Goal: Information Seeking & Learning: Learn about a topic

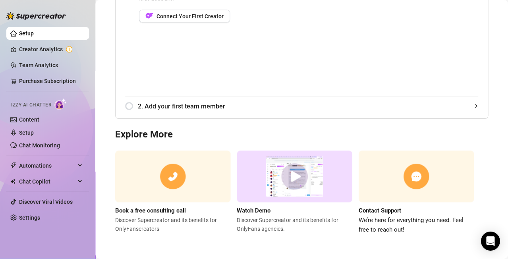
scroll to position [4, 0]
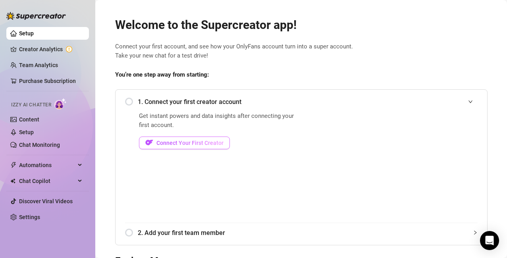
click at [184, 146] on span "Connect Your First Creator" at bounding box center [190, 143] width 67 height 6
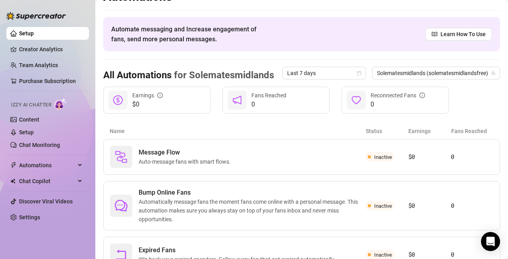
scroll to position [54, 0]
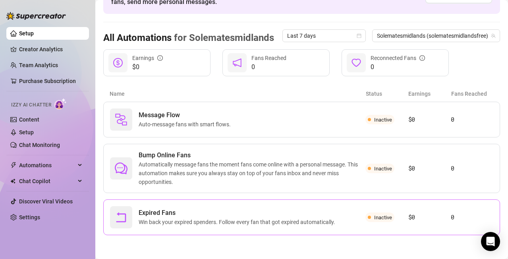
click at [265, 212] on span "Expired Fans" at bounding box center [239, 213] width 200 height 10
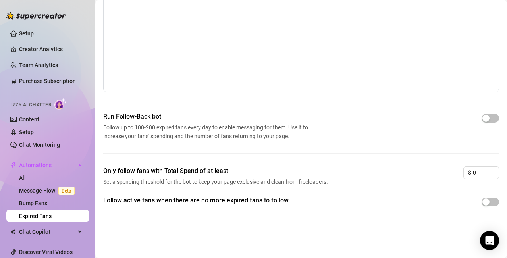
scroll to position [65, 0]
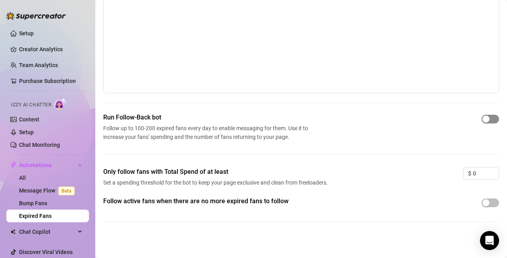
click at [484, 118] on button "button" at bounding box center [490, 119] width 17 height 9
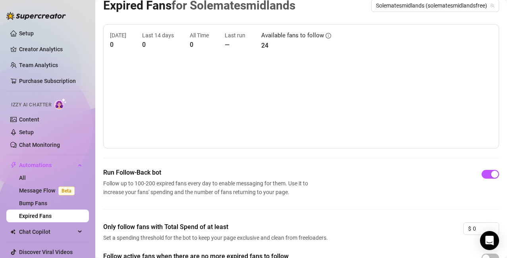
scroll to position [0, 0]
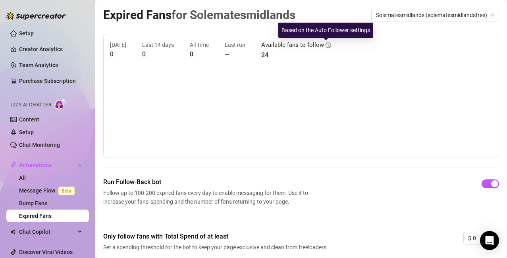
click at [326, 45] on icon "info-circle" at bounding box center [329, 46] width 6 height 6
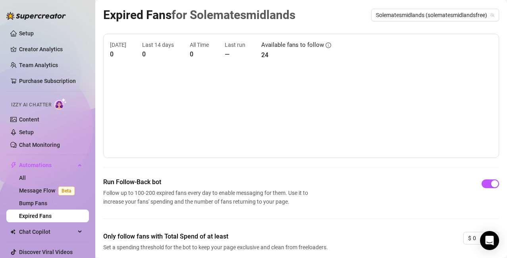
click at [264, 52] on article "24" at bounding box center [296, 55] width 70 height 10
click at [227, 52] on article "—" at bounding box center [235, 54] width 21 height 10
click at [68, 229] on span "Chat Copilot" at bounding box center [47, 232] width 56 height 13
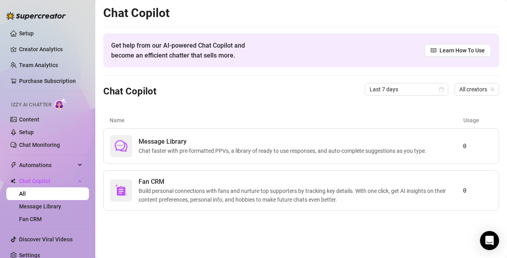
drag, startPoint x: 502, startPoint y: 39, endPoint x: 504, endPoint y: 56, distance: 17.2
click at [504, 56] on div "Chat Copilot Get help from our AI-powered Chat Copilot and become an efficient …" at bounding box center [301, 129] width 412 height 258
click at [280, 196] on span "Build personal connections with fans and nurture top supporters by tracking key…" at bounding box center [301, 195] width 325 height 17
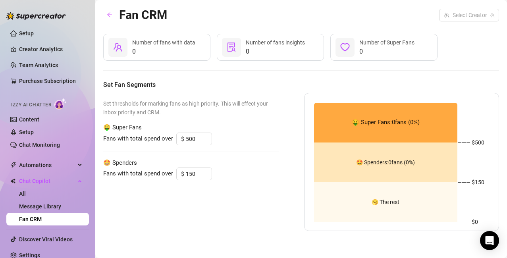
click at [375, 44] on span "Number of Super Fans" at bounding box center [387, 42] width 55 height 6
click at [195, 173] on input "150" at bounding box center [199, 174] width 26 height 12
drag, startPoint x: 195, startPoint y: 173, endPoint x: 173, endPoint y: 191, distance: 28.5
click at [156, 176] on div "Fans with total spend over $ 150" at bounding box center [191, 174] width 176 height 13
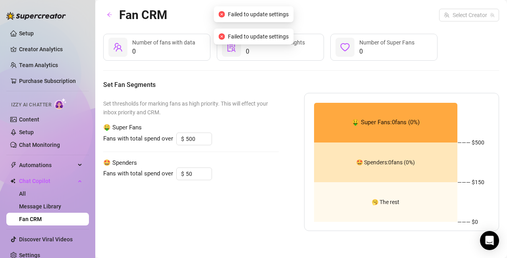
type input "150"
click at [200, 196] on div "Set thresholds for marking fans as high priority. This will effect your inbox p…" at bounding box center [191, 162] width 176 height 138
click at [199, 175] on input "150" at bounding box center [199, 174] width 26 height 12
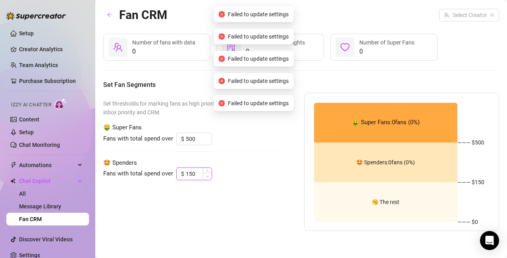
click at [207, 176] on icon "down" at bounding box center [208, 177] width 2 height 2
click at [193, 136] on input "500" at bounding box center [199, 139] width 26 height 12
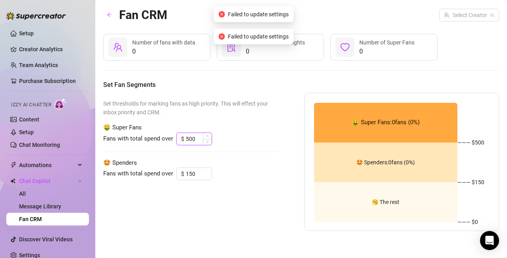
click at [196, 137] on input "500" at bounding box center [199, 139] width 26 height 12
click at [249, 124] on span "🤑 Super Fans" at bounding box center [191, 128] width 176 height 10
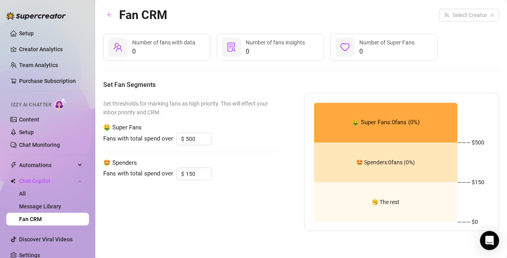
click at [503, 90] on main "Fan CRM Select Creator 0 Number of fans with data 0 Number of fans insights 0 N…" at bounding box center [301, 129] width 412 height 258
click at [42, 206] on link "Message Library" at bounding box center [40, 206] width 42 height 6
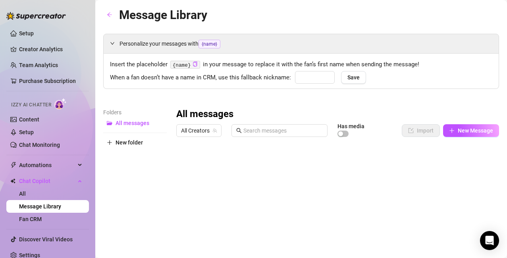
type input "babe"
click at [350, 78] on span "Save" at bounding box center [354, 77] width 12 height 6
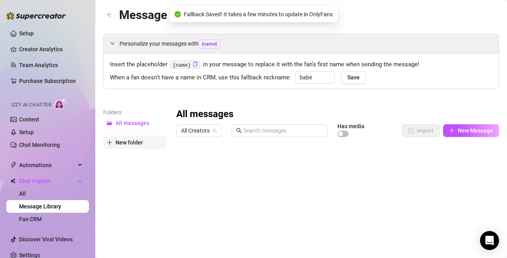
click at [127, 141] on span "New folder" at bounding box center [129, 142] width 27 height 6
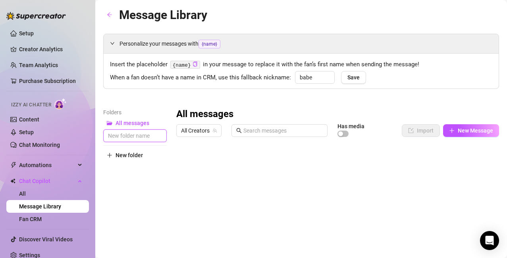
click at [142, 139] on input "text" at bounding box center [135, 136] width 64 height 13
click at [144, 137] on input "text" at bounding box center [135, 136] width 64 height 13
type input "left subs"
click at [242, 188] on div "All messages All Creators Has media Import New Message Title Text Media $ AI Pr…" at bounding box center [337, 238] width 323 height 261
click at [458, 134] on button "New Message" at bounding box center [471, 130] width 56 height 13
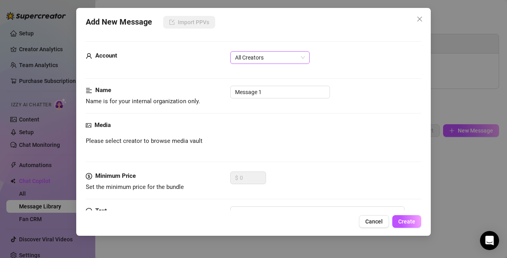
click at [259, 60] on span "All Creators" at bounding box center [270, 58] width 70 height 12
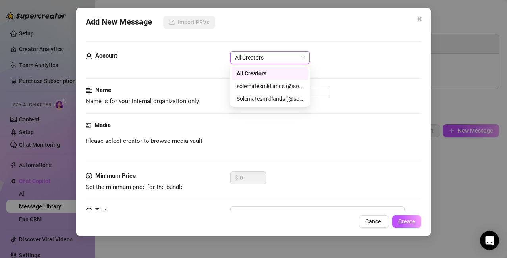
click at [329, 72] on div "Account All Creators All Creators" at bounding box center [254, 68] width 336 height 35
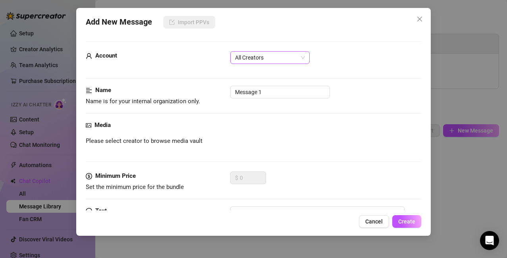
click at [304, 63] on span "All Creators" at bounding box center [270, 58] width 70 height 12
click at [338, 58] on div "All Creators All Creators" at bounding box center [325, 57] width 191 height 13
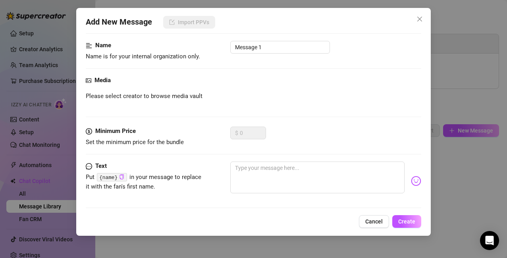
scroll to position [84, 0]
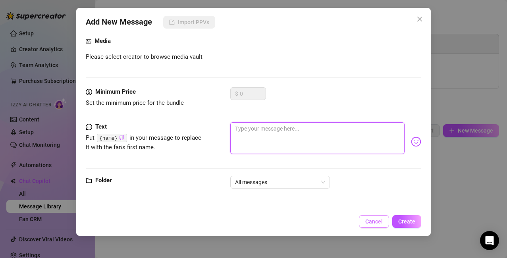
click at [290, 132] on textarea at bounding box center [317, 138] width 175 height 32
click at [376, 220] on span "Cancel" at bounding box center [374, 222] width 17 height 6
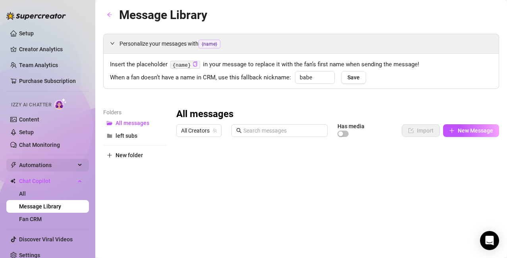
click at [59, 166] on span "Automations" at bounding box center [47, 165] width 56 height 13
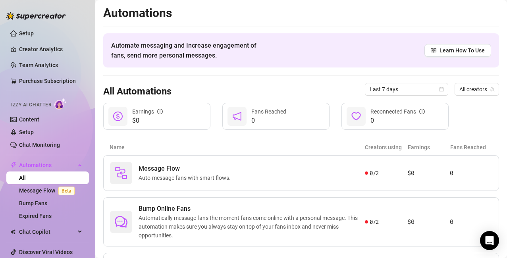
scroll to position [54, 0]
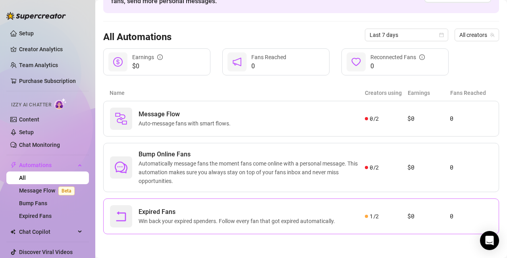
click at [245, 220] on span "Win back your expired spenders. Follow every fan that got expired automatically." at bounding box center [239, 221] width 200 height 9
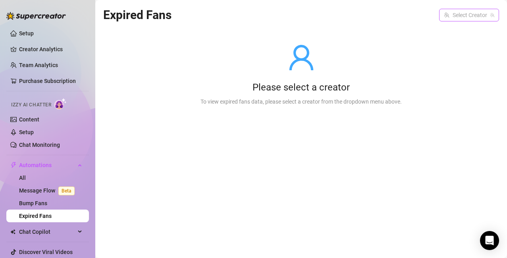
click at [484, 17] on input "search" at bounding box center [465, 15] width 43 height 12
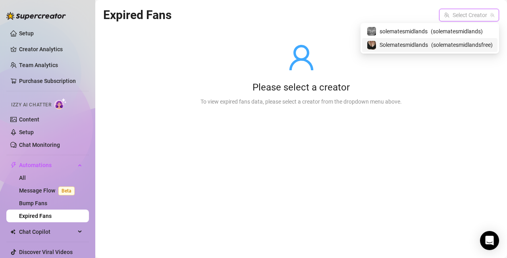
click at [463, 48] on span "( solematesmidlandsfree )" at bounding box center [462, 45] width 62 height 9
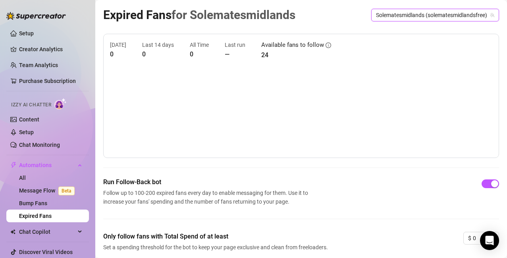
click at [490, 17] on icon "team" at bounding box center [492, 15] width 5 height 5
click at [448, 17] on span "Solematesmidlands (solematesmidlandsfree)" at bounding box center [435, 15] width 118 height 12
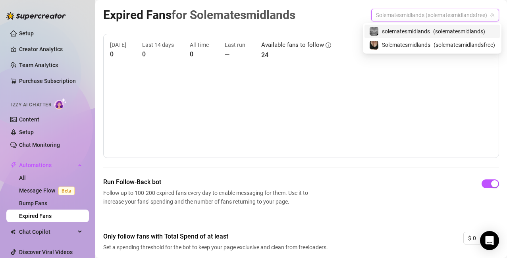
click at [448, 33] on span "( solematesmidlands )" at bounding box center [459, 31] width 52 height 9
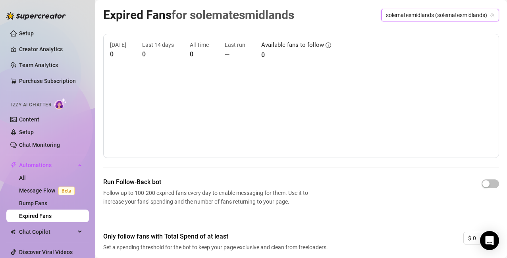
scroll to position [66, 0]
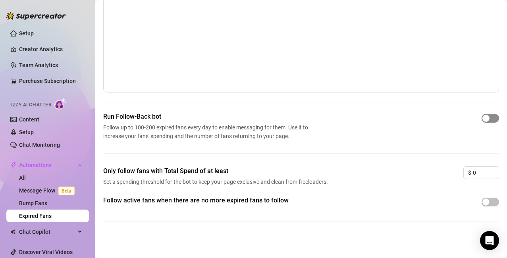
click at [483, 118] on button "button" at bounding box center [490, 118] width 17 height 9
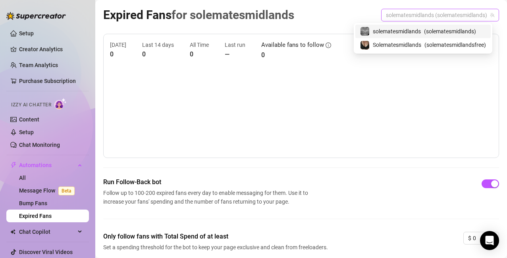
click at [428, 14] on span "solematesmidlands (solematesmidlands)" at bounding box center [440, 15] width 108 height 12
click at [414, 44] on span "Solematesmidlands" at bounding box center [397, 45] width 48 height 9
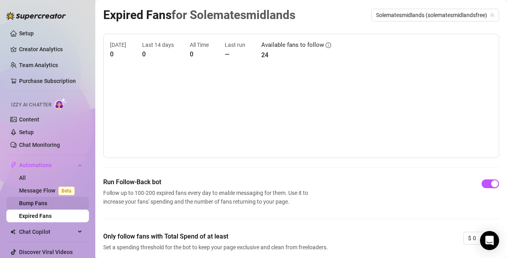
click at [30, 205] on link "Bump Fans" at bounding box center [33, 203] width 28 height 6
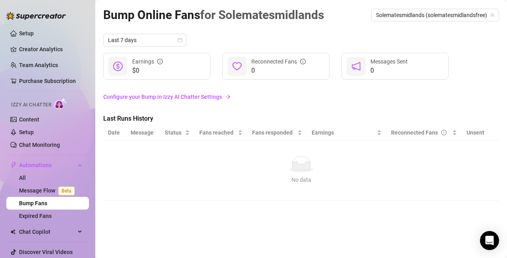
click at [209, 99] on link "Configure your Bump in Izzy AI Chatter Settings" at bounding box center [301, 97] width 396 height 9
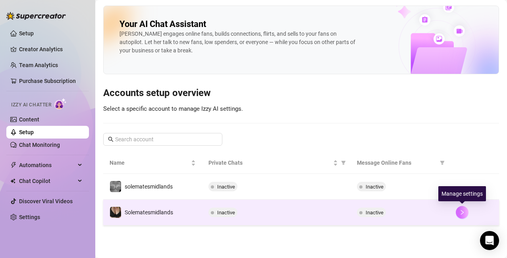
click at [461, 211] on icon "right" at bounding box center [463, 213] width 6 height 6
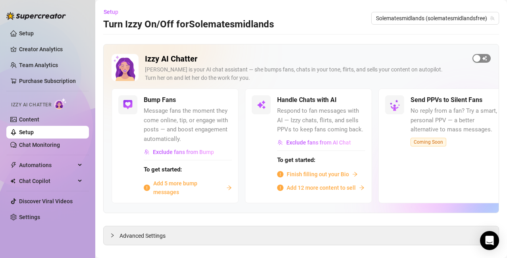
click at [477, 58] on span "button" at bounding box center [482, 58] width 18 height 9
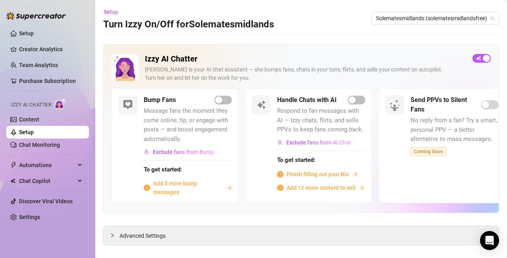
drag, startPoint x: 65, startPoint y: 162, endPoint x: 74, endPoint y: 173, distance: 14.7
click at [65, 160] on span "Automations" at bounding box center [47, 165] width 56 height 13
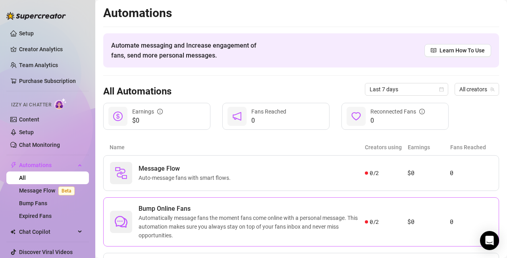
click at [254, 217] on span "Automatically message fans the moment fans come online with a personal message.…" at bounding box center [252, 227] width 226 height 26
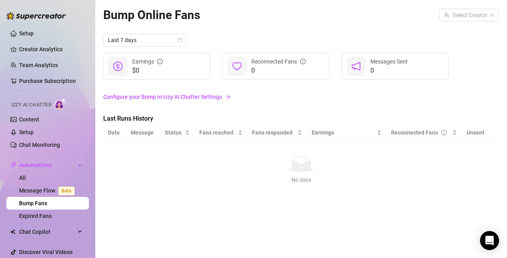
click at [205, 97] on link "Configure your Bump in Izzy AI Chatter Settings" at bounding box center [301, 97] width 396 height 9
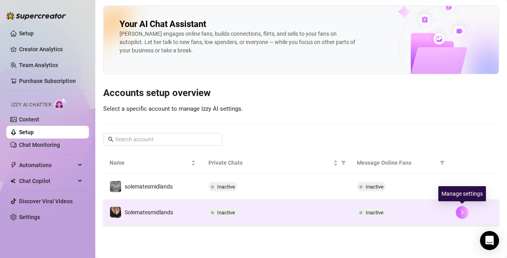
click at [464, 213] on icon "right" at bounding box center [463, 213] width 6 height 6
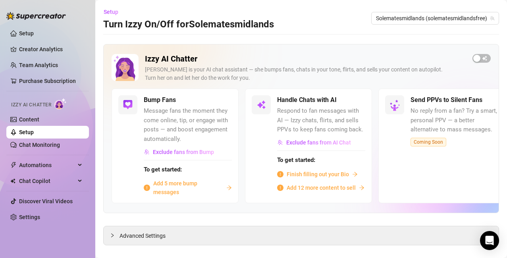
click at [178, 182] on span "Add 5 more bump messages" at bounding box center [188, 187] width 70 height 17
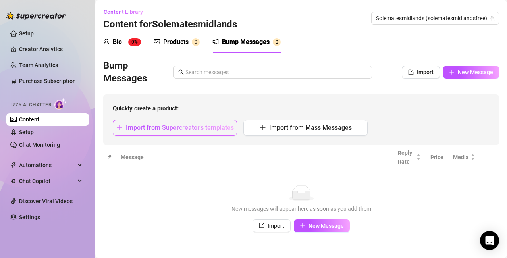
click at [205, 132] on button "Import from Supercreator's templates" at bounding box center [175, 128] width 124 height 16
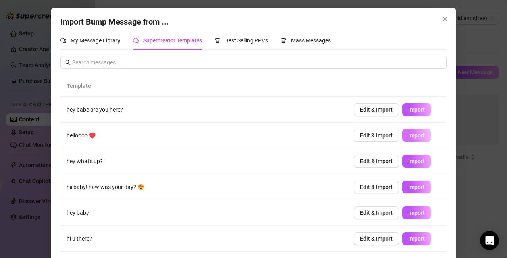
click at [413, 137] on span "Import" at bounding box center [416, 135] width 17 height 6
click at [306, 41] on span "Mass Messages" at bounding box center [311, 40] width 40 height 6
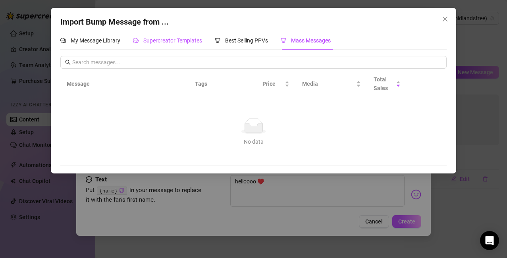
click at [162, 41] on span "Supercreator Templates" at bounding box center [172, 40] width 59 height 6
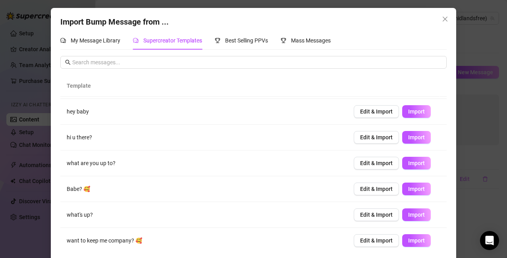
scroll to position [103, 0]
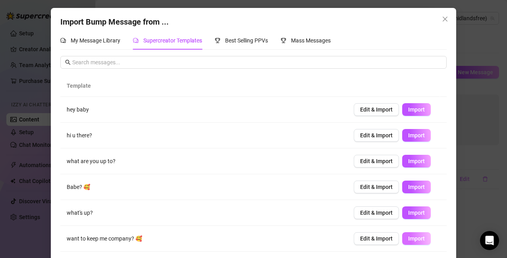
click at [411, 238] on span "Import" at bounding box center [416, 239] width 17 height 6
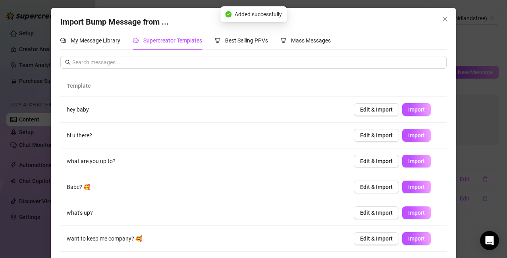
scroll to position [0, 0]
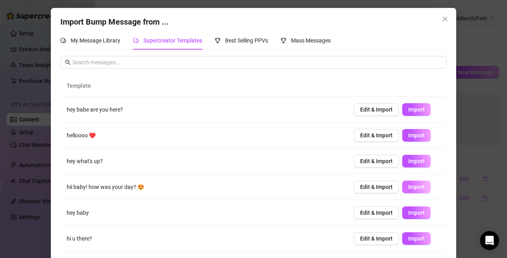
click at [411, 190] on span "Import" at bounding box center [416, 187] width 17 height 6
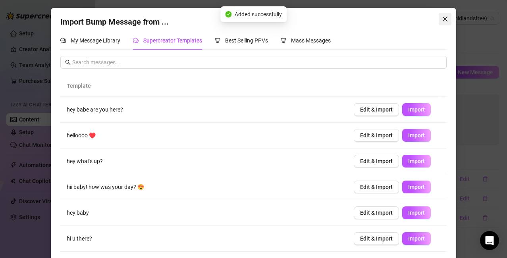
click at [443, 19] on icon "close" at bounding box center [445, 19] width 5 height 5
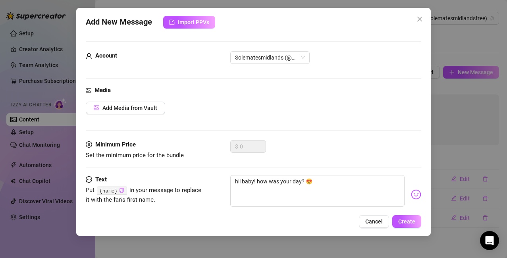
scroll to position [18, 0]
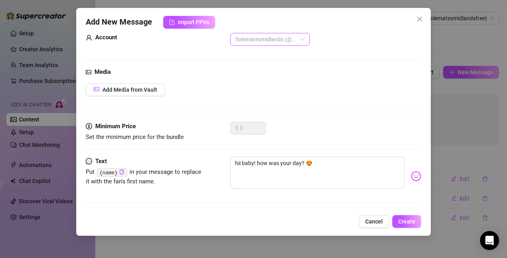
click at [298, 40] on span "Solematesmidlands (@solematesmidlandsfree)" at bounding box center [270, 39] width 70 height 12
click at [298, 39] on span "Solematesmidlands (@solematesmidlandsfree)" at bounding box center [270, 39] width 70 height 12
click at [408, 219] on span "Create" at bounding box center [406, 222] width 17 height 6
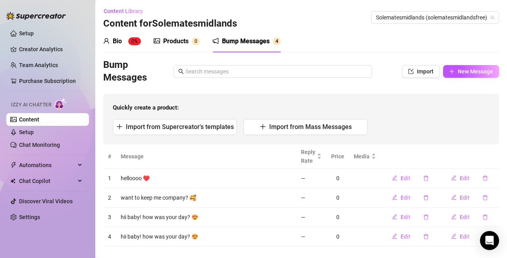
scroll to position [13, 0]
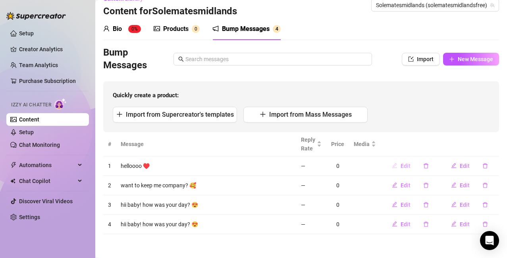
click at [401, 166] on span "Edit" at bounding box center [406, 166] width 10 height 6
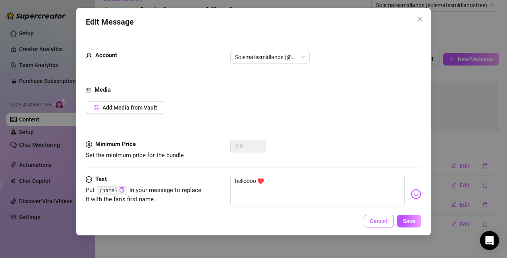
click at [378, 222] on span "Cancel" at bounding box center [378, 221] width 17 height 6
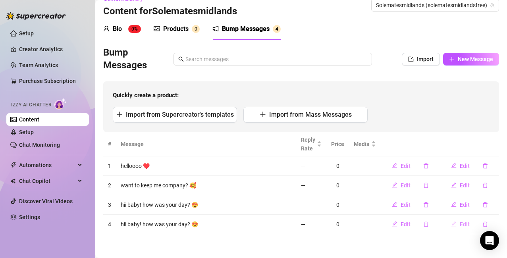
click at [460, 226] on span "Edit" at bounding box center [465, 224] width 10 height 6
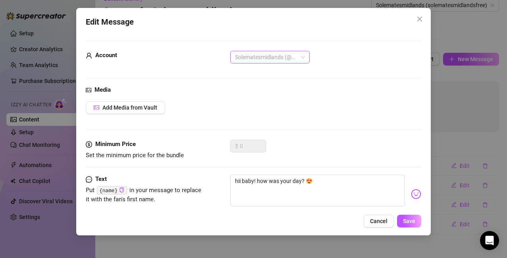
click at [300, 57] on span "Solematesmidlands (@solematesmidlandsfree)" at bounding box center [270, 57] width 70 height 12
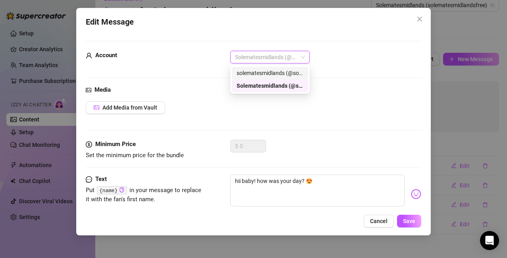
click at [288, 72] on div "solematesmidlands (@solematesmidlands)" at bounding box center [270, 73] width 67 height 9
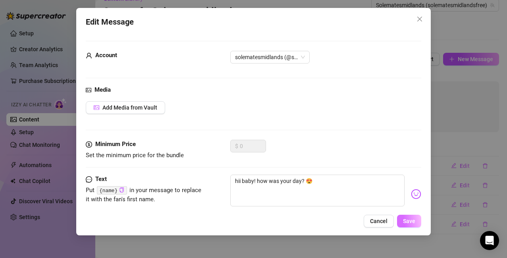
click at [409, 220] on span "Save" at bounding box center [409, 221] width 12 height 6
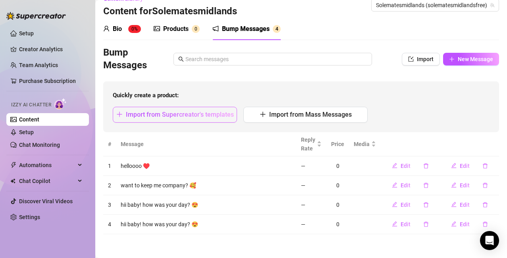
click at [170, 111] on span "Import from Supercreator's templates" at bounding box center [180, 115] width 108 height 8
type textarea "Type your message here..."
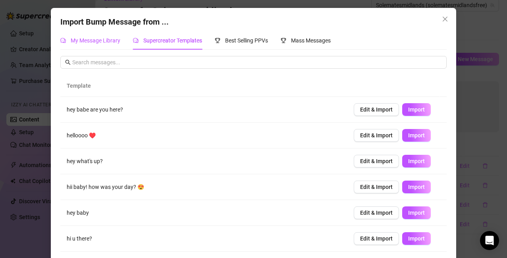
click at [113, 42] on span "My Message Library" at bounding box center [96, 40] width 50 height 6
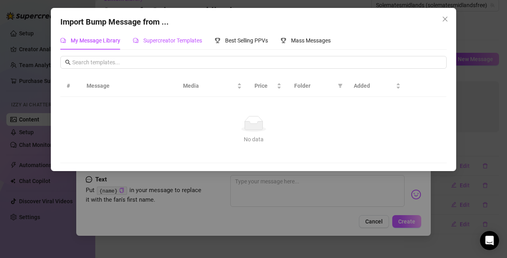
click at [162, 41] on span "Supercreator Templates" at bounding box center [172, 40] width 59 height 6
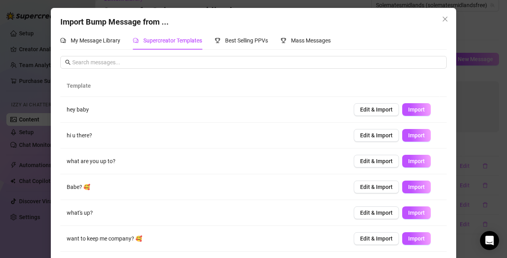
scroll to position [0, 0]
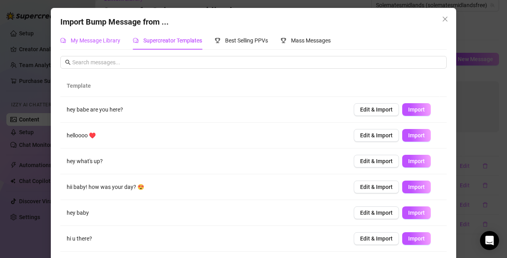
click at [89, 37] on div "My Message Library" at bounding box center [90, 40] width 60 height 9
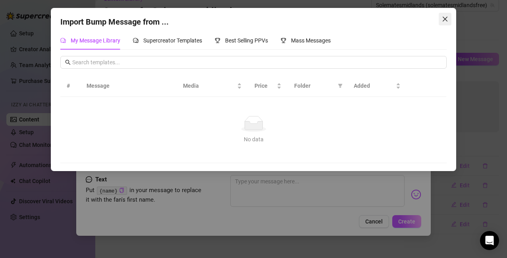
click at [447, 19] on icon "close" at bounding box center [445, 19] width 6 height 6
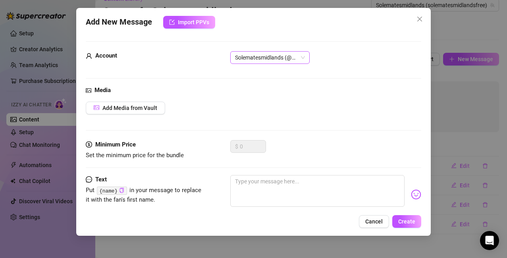
click at [302, 56] on span "Solematesmidlands (@solematesmidlandsfree)" at bounding box center [270, 58] width 70 height 12
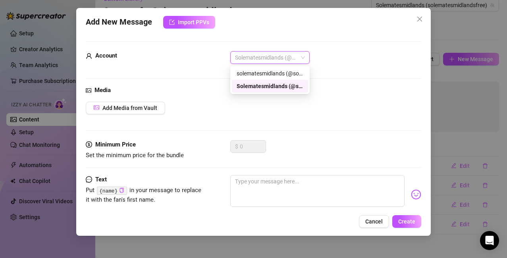
click at [282, 85] on div "Solematesmidlands (@solematesmidlandsfree)" at bounding box center [270, 86] width 67 height 9
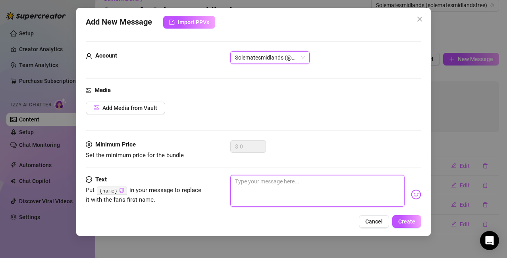
click at [261, 181] on textarea at bounding box center [317, 191] width 175 height 32
type textarea "Hi"
type textarea "Hi {"
type textarea "Hi {na"
type textarea "Hi {nam"
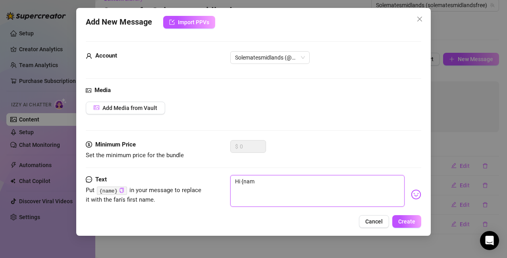
type textarea "Hi {name"
type textarea "Hi {name}"
type textarea "Hi {name},"
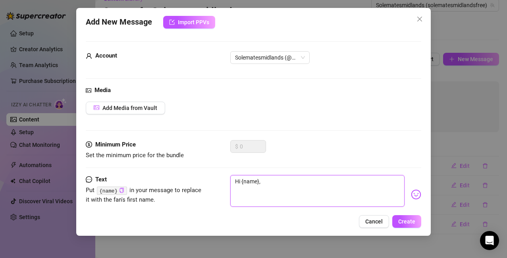
type textarea "Hi {name},"
type textarea "Hi {name}, I"
type textarea "Hi {name}, I h"
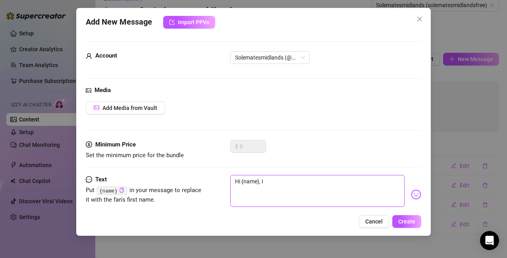
type textarea "Hi {name}, I h"
type textarea "Hi {name}, I ha"
type textarea "Hi {name}, I hav"
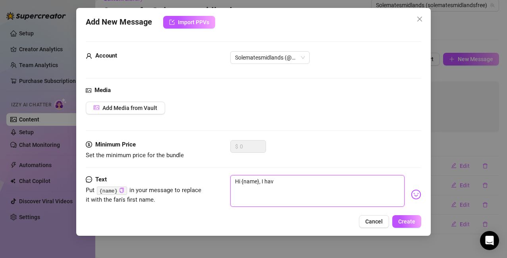
type textarea "Hi {name}, I have"
type textarea "Hi {name}, I have n"
type textarea "Hi {name}, I have ne"
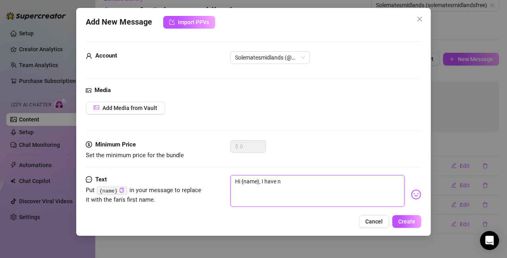
type textarea "Hi {name}, I have ne"
type textarea "Hi {name}, I have new"
type textarea "Hi {name}, I have new c"
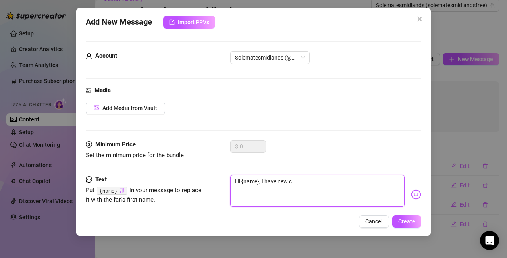
type textarea "Hi {name}, I have new co"
type textarea "Hi {name}, I have new con"
type textarea "Hi {name}, I have new cont"
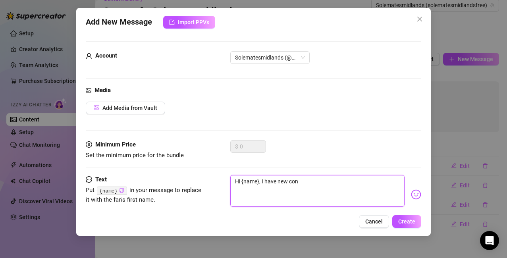
type textarea "Hi {name}, I have new cont"
type textarea "Hi {name}, I have new [PERSON_NAME]"
type textarea "Hi {name}, I have new conten"
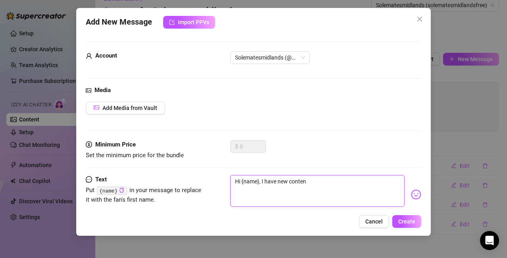
type textarea "Hi {name}, I have new content"
type textarea "Hi {name}, I have new content o"
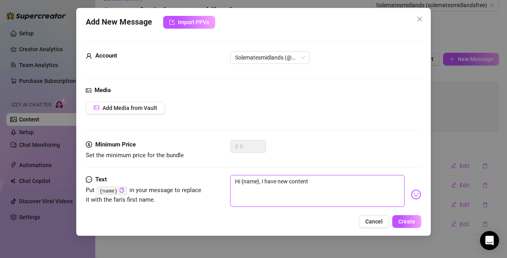
type textarea "Hi {name}, I have new content o"
type textarea "Hi {name}, I have new content on"
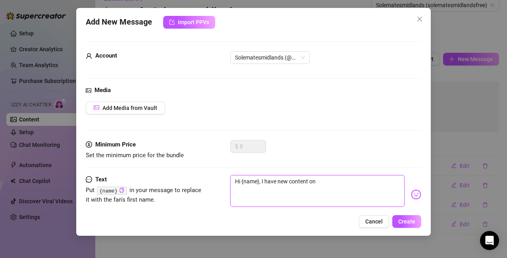
type textarea "Hi {name}, I have new content on m"
type textarea "Hi {name}, I have new content on my"
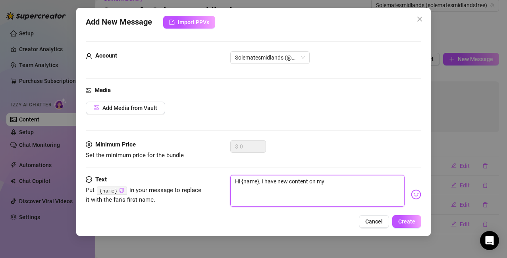
type textarea "Hi {name}, I have new content on my"
type textarea "Hi {name}, I have new content on my V"
type textarea "Hi {name}, I have new content on my VI"
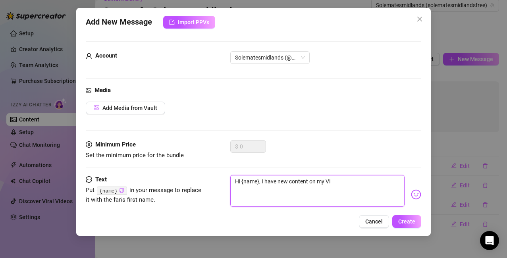
type textarea "Hi {name}, I have new content on my VIP"
type textarea "Hi {name}, I have new content on my VIP p"
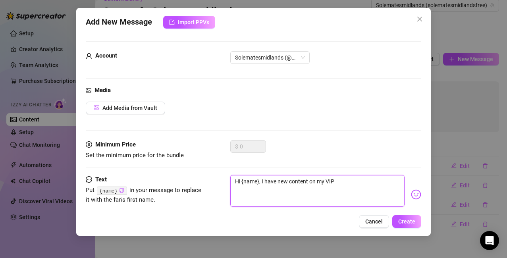
type textarea "Hi {name}, I have new content on my VIP p"
type textarea "Hi {name}, I have new content on my VIP pa"
type textarea "Hi {name}, I have new content on my VIP pag"
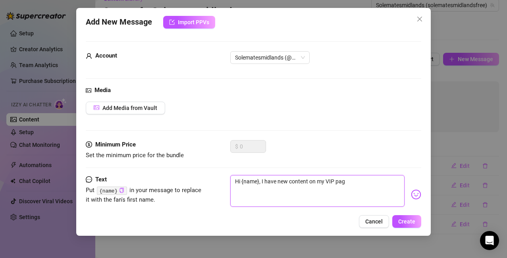
type textarea "Hi {name}, I have new content on my VIP page"
type textarea "Hi {name}, I have new content on my VIP page,"
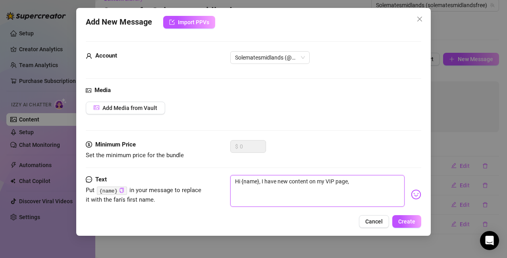
type textarea "Hi {name}, I have new content on my VIP page,"
type textarea "Hi {name}, I have new content on my VIP page, w"
type textarea "Hi {name}, I have new content on my VIP page, wh"
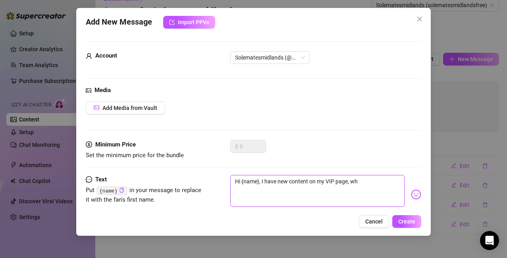
type textarea "Hi {name}, I have new content on my VIP page, why"
type textarea "Hi {name}, I have new content on my VIP page, why d"
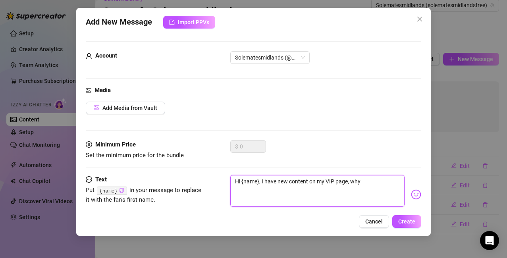
type textarea "Hi {name}, I have new content on my VIP page, why d"
type textarea "Hi {name}, I have new content on my VIP page, why do"
type textarea "Hi {name}, I have new content on my VIP page, why don"
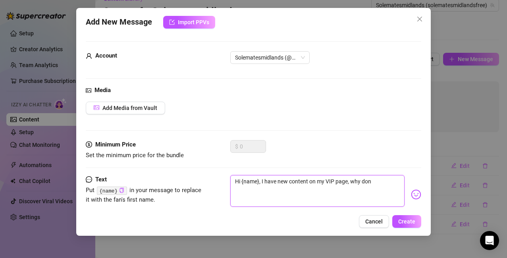
type textarea "Hi {name}, I have new content on my VIP page, why dont"
type textarea "Hi {name}, I have new content on my VIP page, why dont u"
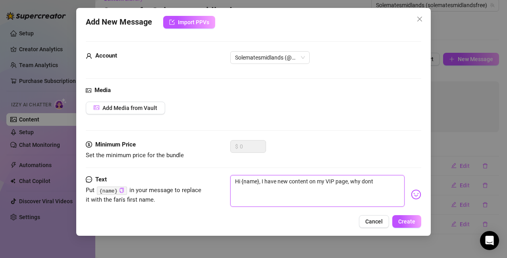
type textarea "Hi {name}, I have new content on my VIP page, why don"
type textarea "Hi {name}, I have new content on my VIP page, why do"
type textarea "Hi {name}, I have new content on my VIP page, why don"
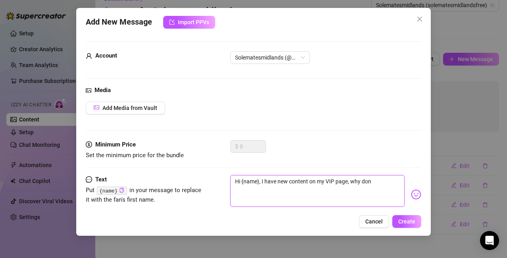
type textarea "Hi {name}, I have new content on my VIP page, why don'"
type textarea "Hi {name}, I have new content on my VIP page, why don't"
type textarea "Hi {name}, I have new content on my VIP page, why don't y"
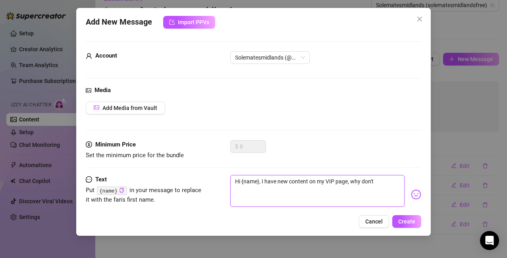
type textarea "Hi {name}, I have new content on my VIP page, why don't y"
type textarea "Hi {name}, I have new content on my VIP page, why don't yo"
type textarea "Hi {name}, I have new content on my VIP page, why don't you"
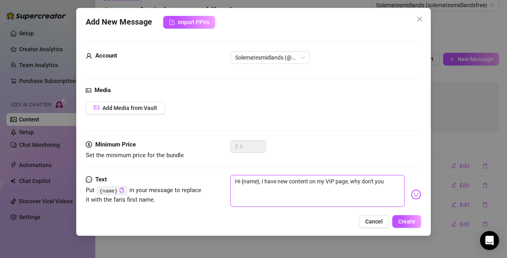
type textarea "Hi {name}, I have new content on my VIP page, why don't you j"
type textarea "Hi {name}, I have new content on my VIP page, why don't you jo"
type textarea "Hi {name}, I have new content on my VIP page, why don't you joi"
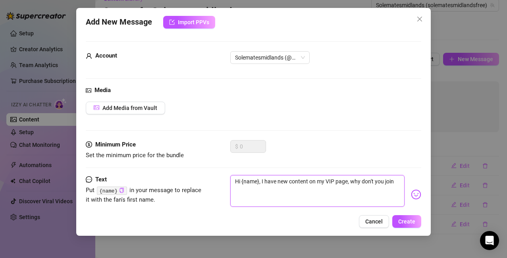
type textarea "Hi {name}, I have new content on my VIP page, why don't you join"
type textarea "Hi {name}, I have new content on my VIP page, why don't you join m"
type textarea "Hi {name}, I have new content on my VIP page, why don't you join me"
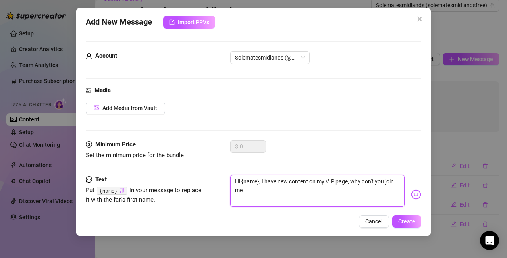
type textarea "Hi {name}, I have new content on my VIP page, why don't you join me t"
type textarea "Hi {name}, I have new content on my VIP page, why don't you join me th"
type textarea "Hi {name}, I have new content on my VIP page, why don't you join me the"
type textarea "Hi {name}, I have new content on my VIP page, why don't you join me ther"
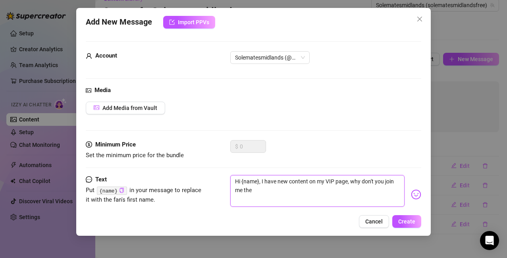
type textarea "Hi {name}, I have new content on my VIP page, why don't you join me ther"
type textarea "Hi {name}, I have new content on my VIP page, why don't you join me there"
type textarea "Hi {name}, I have new content on my VIP page, why don't you join me there?"
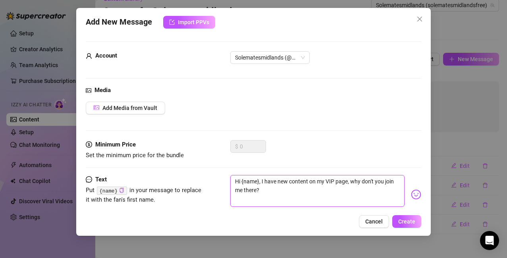
type textarea "Hi {name}, I have new content on my VIP page, why don't you join me there?"
click at [411, 192] on img at bounding box center [416, 195] width 10 height 10
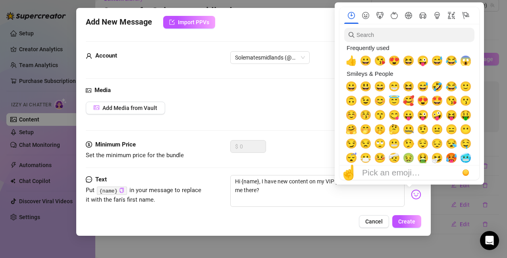
click at [411, 192] on img at bounding box center [416, 195] width 10 height 10
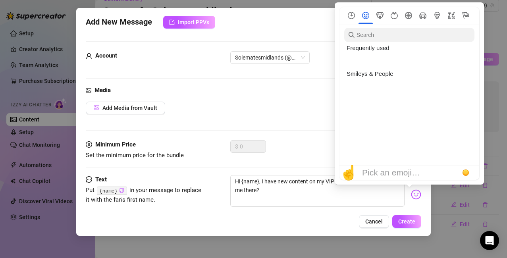
scroll to position [242, 0]
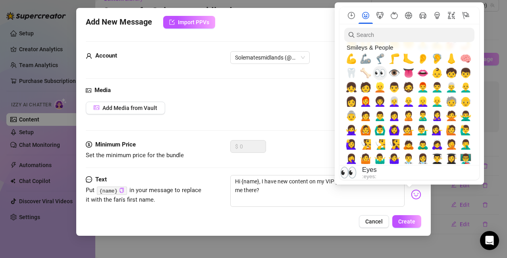
click at [382, 72] on span "👀" at bounding box center [380, 73] width 12 height 11
type textarea "Hi {name}, I have new content on my VIP page, why don't you join me there? 👀"
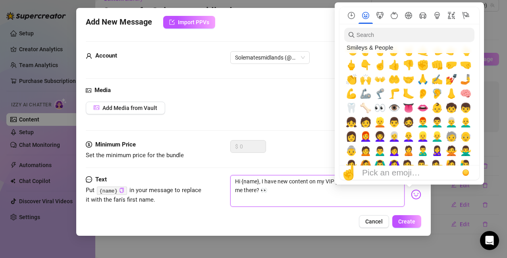
scroll to position [116, 0]
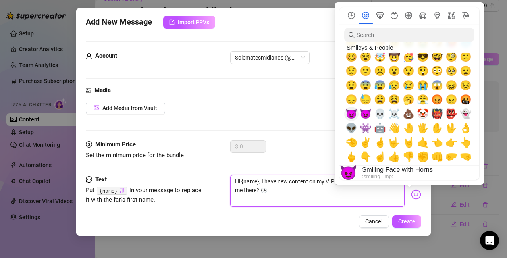
type textarea "Hi {name}, I have new content on my VIP page, why don't you join me there? 👀"
click at [354, 113] on span "😈" at bounding box center [352, 113] width 12 height 11
type textarea "😈Hi {name}, I have new content on my VIP page, why don't you join me there? 👀"
type textarea "Hi {name}, I have new content on my VIP page, why don't you join me there? 👀"
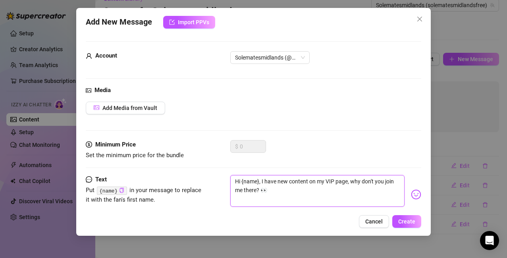
click at [290, 192] on textarea "Hi {name}, I have new content on my VIP page, why don't you join me there? 👀" at bounding box center [317, 191] width 175 height 32
click at [411, 195] on img at bounding box center [416, 195] width 10 height 10
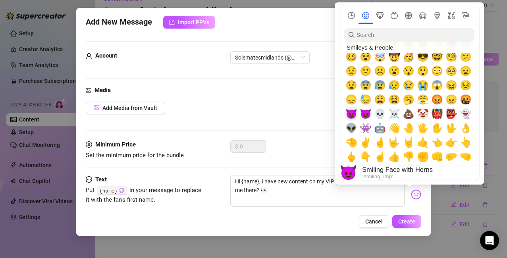
click at [351, 116] on span "😈" at bounding box center [352, 113] width 12 height 11
type textarea "Hi {name}, I have new content on my VIP page, why don't you join me there? 👀😈"
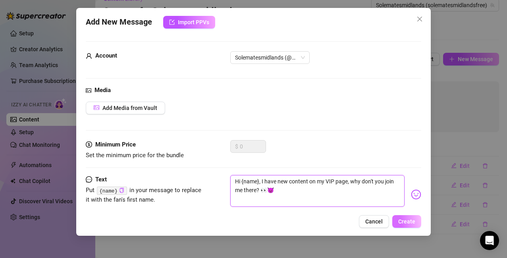
type textarea "Hi {name}, I have new content on my VIP page, why don't you join me there? 👀😈"
click at [402, 221] on span "Create" at bounding box center [406, 222] width 17 height 6
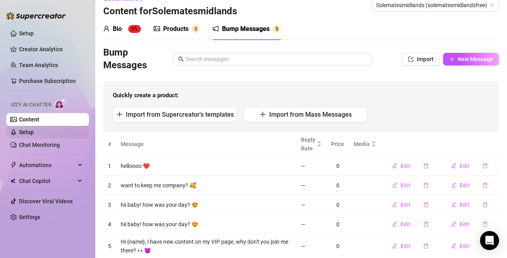
click at [31, 132] on link "Setup" at bounding box center [26, 132] width 15 height 6
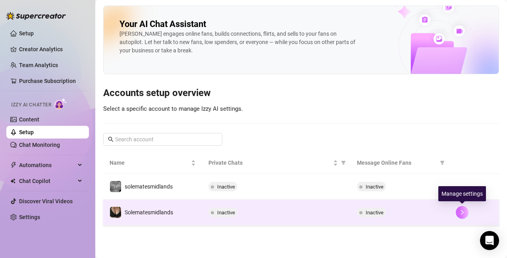
click at [462, 211] on icon "right" at bounding box center [463, 213] width 6 height 6
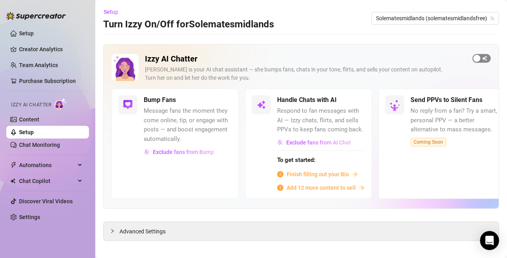
click at [474, 60] on button "button" at bounding box center [482, 58] width 18 height 9
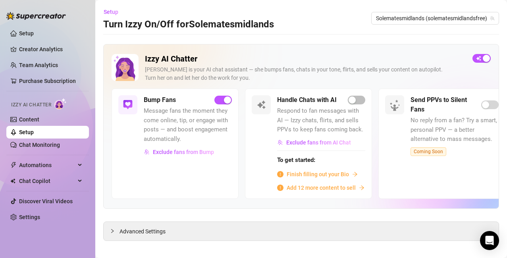
click at [330, 172] on span "Finish filling out your Bio" at bounding box center [318, 174] width 62 height 9
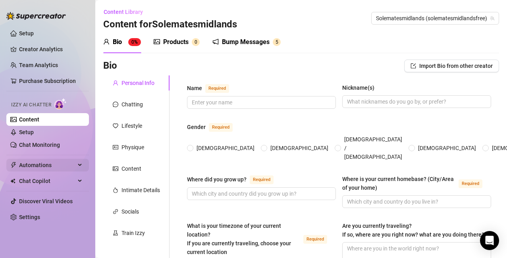
click at [38, 164] on span "Automations" at bounding box center [47, 165] width 56 height 13
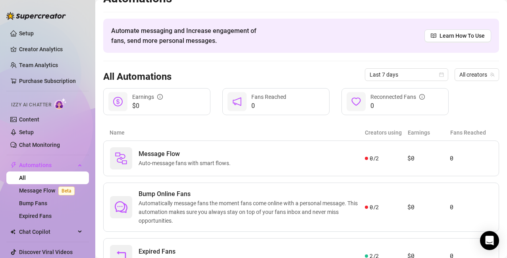
scroll to position [54, 0]
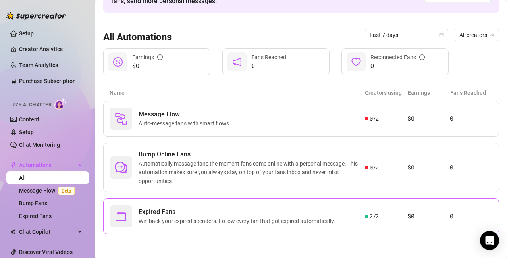
click at [289, 221] on span "Win back your expired spenders. Follow every fan that got expired automatically." at bounding box center [239, 221] width 200 height 9
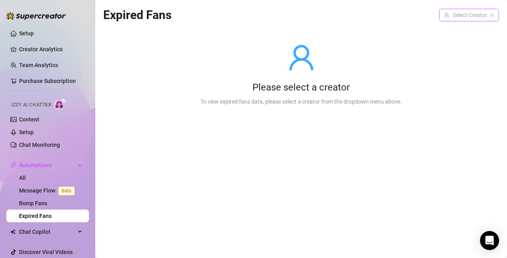
click at [493, 12] on span at bounding box center [469, 15] width 50 height 12
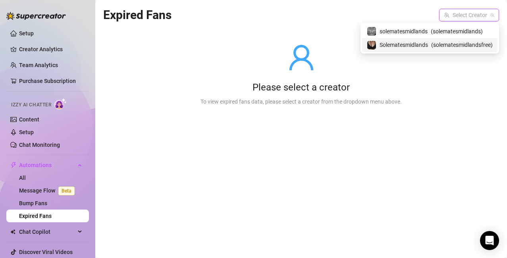
click at [467, 44] on span "( solematesmidlandsfree )" at bounding box center [462, 45] width 62 height 9
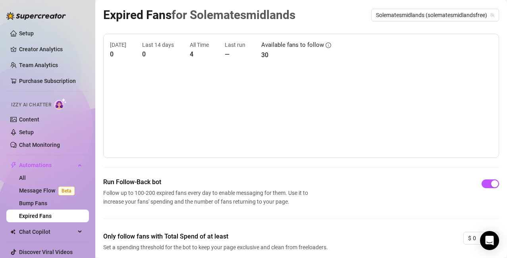
click at [190, 54] on article "4" at bounding box center [199, 54] width 19 height 10
click at [261, 56] on article "30" at bounding box center [296, 55] width 70 height 10
click at [401, 13] on span "Solematesmidlands (solematesmidlandsfree)" at bounding box center [435, 15] width 118 height 12
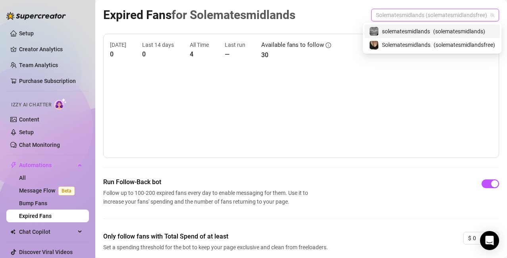
click at [402, 33] on span "solematesmidlands" at bounding box center [406, 31] width 48 height 9
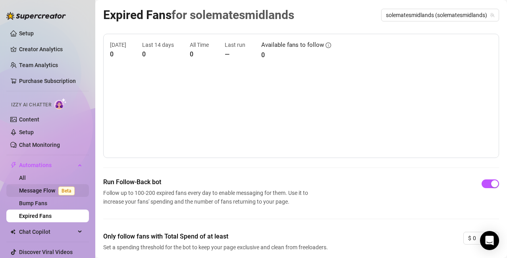
click at [37, 188] on link "Message Flow Beta" at bounding box center [48, 191] width 59 height 6
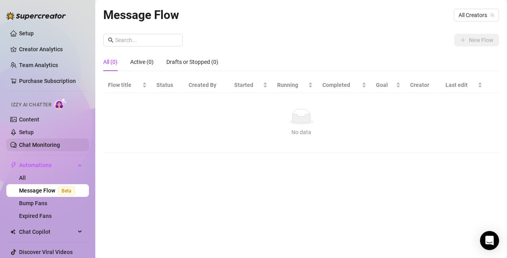
click at [39, 145] on link "Chat Monitoring" at bounding box center [39, 145] width 41 height 6
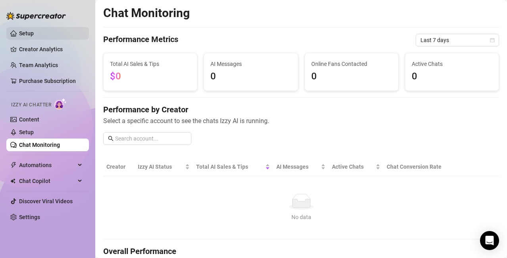
click at [26, 35] on link "Setup" at bounding box center [26, 33] width 15 height 6
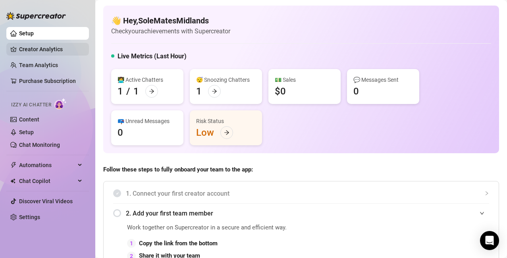
click at [30, 46] on link "Creator Analytics" at bounding box center [51, 49] width 64 height 13
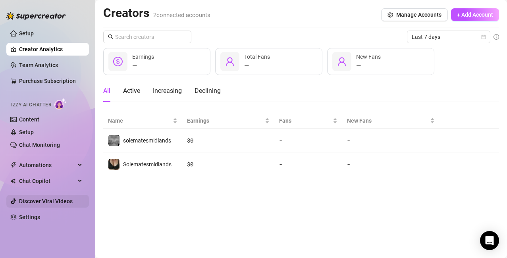
click at [48, 199] on link "Discover Viral Videos" at bounding box center [46, 201] width 54 height 6
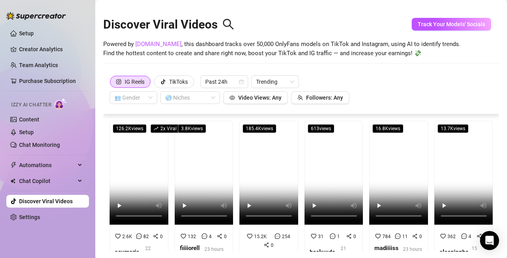
click at [147, 98] on span at bounding box center [133, 98] width 38 height 12
click at [275, 101] on span "Video Views: Any" at bounding box center [259, 98] width 43 height 6
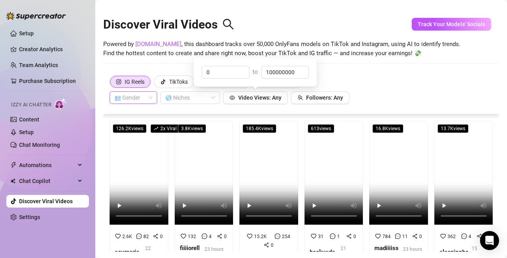
click at [148, 98] on span at bounding box center [133, 98] width 38 height 12
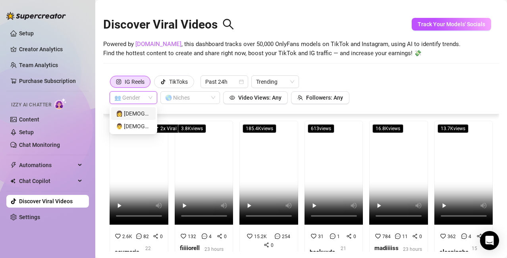
click at [141, 112] on div "👩 [DEMOGRAPHIC_DATA]" at bounding box center [133, 113] width 35 height 9
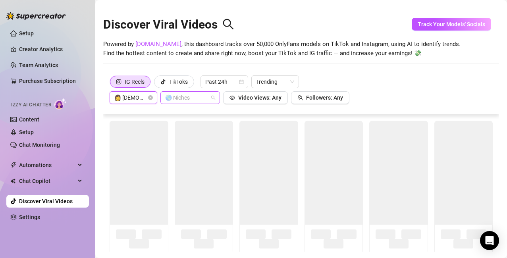
click at [201, 100] on div at bounding box center [186, 97] width 48 height 11
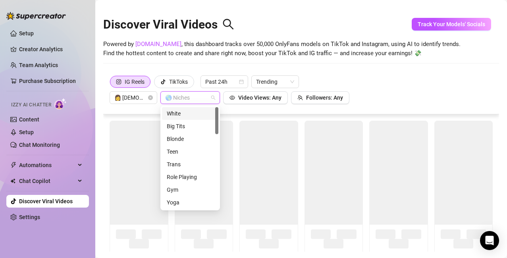
click at [188, 127] on div "Big Tits" at bounding box center [190, 126] width 47 height 9
click at [382, 87] on div "IG Reels TikToks Past 24h Trending 👩 [DEMOGRAPHIC_DATA] Big Tits Video Views: A…" at bounding box center [301, 89] width 383 height 29
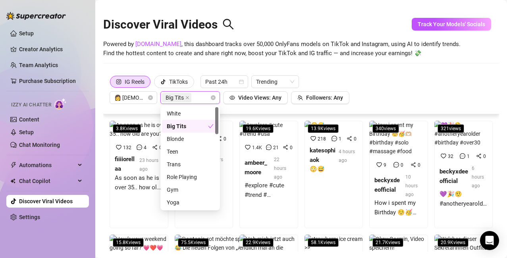
click at [217, 149] on div "3.8K views 132 4 0 fiiiiorellaa 23 hours ago As soon as he is over 35.. how old…" at bounding box center [301, 182] width 396 height 137
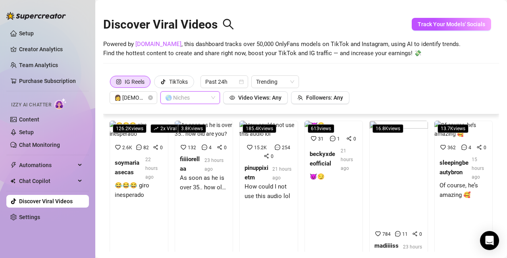
click at [213, 98] on div "🌎 Niches" at bounding box center [191, 97] width 60 height 13
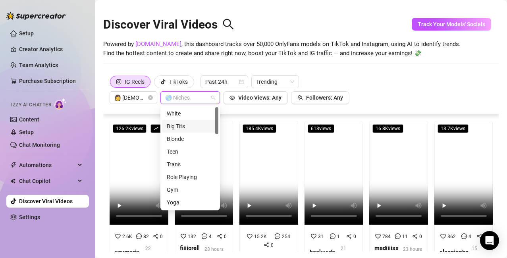
drag, startPoint x: 217, startPoint y: 125, endPoint x: 218, endPoint y: 111, distance: 13.9
click at [218, 111] on div at bounding box center [216, 120] width 3 height 27
click at [191, 125] on div "Big Tits" at bounding box center [190, 126] width 47 height 9
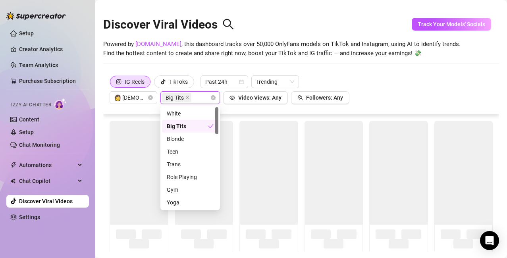
click at [346, 77] on div "IG Reels TikToks Past 24h Trending 👩 [DEMOGRAPHIC_DATA] Big Tits Video Views: A…" at bounding box center [301, 89] width 383 height 29
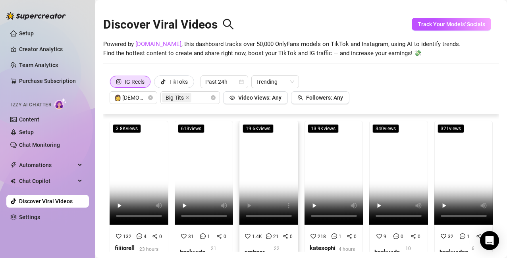
click at [255, 148] on video at bounding box center [269, 173] width 59 height 104
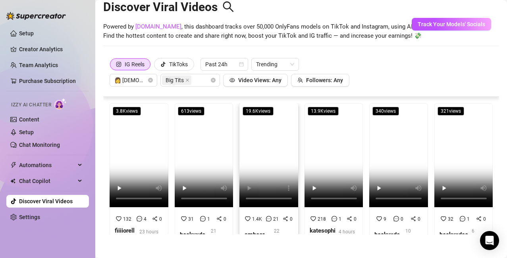
click at [253, 232] on strong "ambeer_moore" at bounding box center [256, 239] width 23 height 17
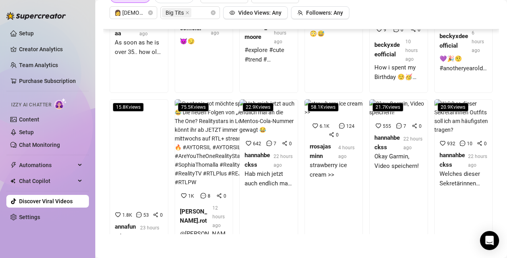
scroll to position [0, 0]
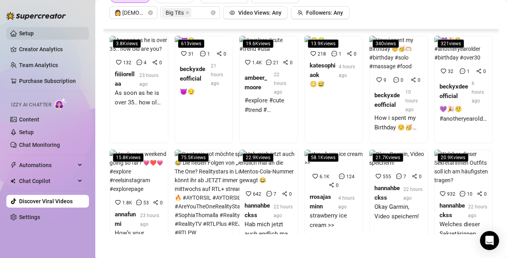
click at [25, 35] on link "Setup" at bounding box center [26, 33] width 15 height 6
